Goal: Task Accomplishment & Management: Complete application form

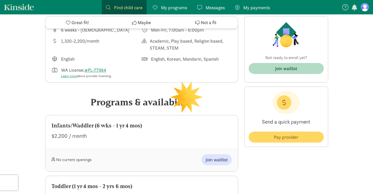
scroll to position [189, 0]
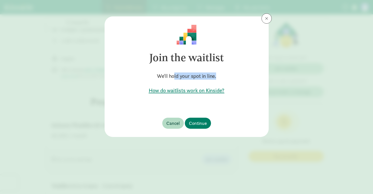
drag, startPoint x: 173, startPoint y: 78, endPoint x: 222, endPoint y: 78, distance: 48.7
click at [222, 78] on h5 "We'll hold your spot in line." at bounding box center [187, 75] width 148 height 7
click at [201, 125] on span "Continue" at bounding box center [198, 123] width 18 height 7
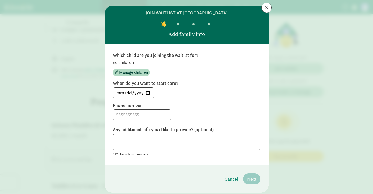
scroll to position [12, 0]
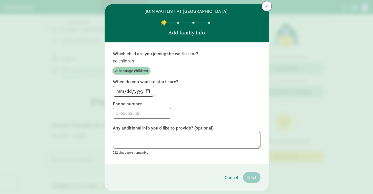
click at [135, 72] on span "Manage children" at bounding box center [133, 71] width 29 height 6
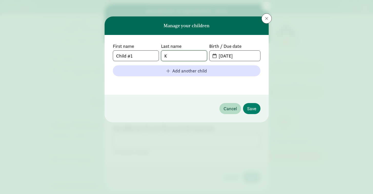
click at [185, 58] on input "K" at bounding box center [184, 56] width 46 height 10
drag, startPoint x: 146, startPoint y: 57, endPoint x: 123, endPoint y: 57, distance: 23.1
click at [123, 57] on input "Child #1" at bounding box center [136, 56] width 46 height 10
type input "C"
type input "j"
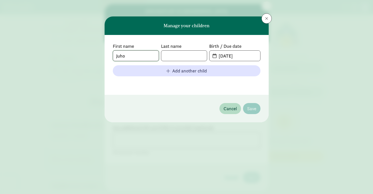
type input "Juho"
type input "Cha"
click at [238, 55] on input "[DATE]" at bounding box center [238, 56] width 44 height 10
click at [218, 56] on input "[DATE]" at bounding box center [238, 56] width 44 height 10
click at [216, 56] on input "[DATE]" at bounding box center [238, 56] width 44 height 10
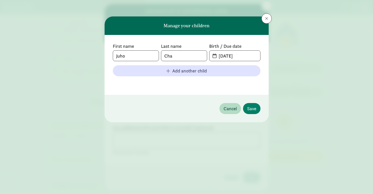
click at [211, 55] on span "[DATE]" at bounding box center [235, 56] width 51 height 10
click at [216, 55] on input "[DATE]" at bounding box center [238, 56] width 44 height 10
click at [235, 55] on input "[DATE]" at bounding box center [238, 56] width 44 height 10
click at [223, 55] on input "[DATE]" at bounding box center [238, 56] width 44 height 10
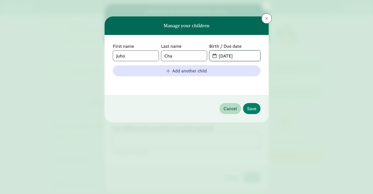
click at [229, 55] on input "[DATE]" at bounding box center [238, 56] width 44 height 10
type input "[DATE]"
click at [217, 87] on div "First name [PERSON_NAME] Last name [PERSON_NAME] Birth / Due date [DATE] Add an…" at bounding box center [187, 65] width 164 height 60
click at [250, 109] on span "Save" at bounding box center [251, 108] width 9 height 7
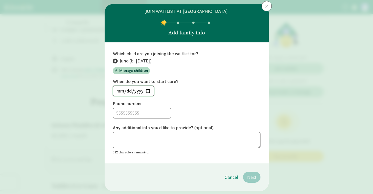
click at [148, 89] on input "[DATE]" at bounding box center [133, 91] width 41 height 10
type input "[DATE]"
click at [191, 90] on div "[DATE]" at bounding box center [187, 90] width 148 height 11
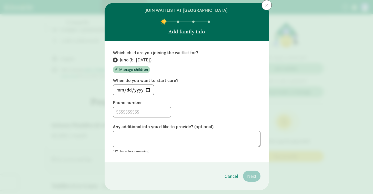
click at [266, 12] on header "join waitlist at [GEOGRAPHIC_DATA] Add family info" at bounding box center [187, 22] width 164 height 38
click at [266, 7] on span at bounding box center [266, 5] width 3 height 4
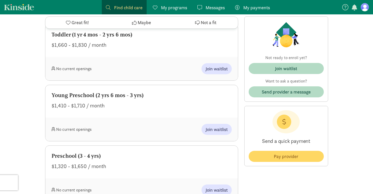
scroll to position [387, 0]
